Goal: Task Accomplishment & Management: Manage account settings

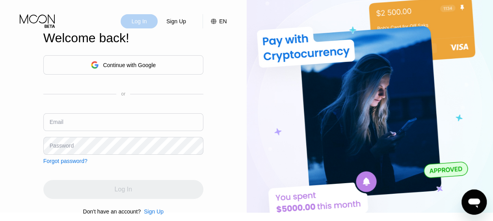
click at [139, 24] on div "Log In" at bounding box center [139, 21] width 17 height 8
click at [133, 64] on div "Continue with Google" at bounding box center [129, 65] width 53 height 6
